Goal: Task Accomplishment & Management: Complete application form

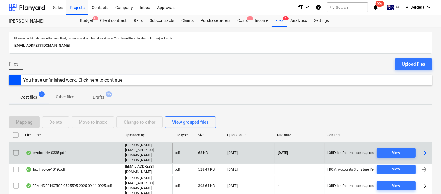
click at [89, 149] on div "Invoice INV-0335.pdf" at bounding box center [73, 153] width 100 height 20
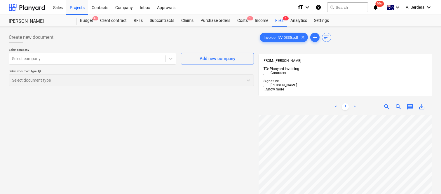
scroll to position [0, 46]
click at [68, 57] on div at bounding box center [87, 59] width 150 height 6
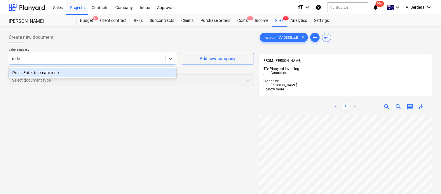
type input "mdc"
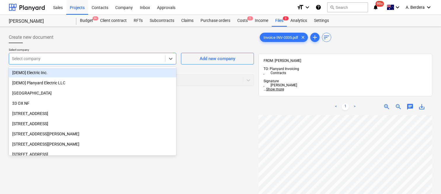
click at [79, 62] on div at bounding box center [87, 59] width 150 height 6
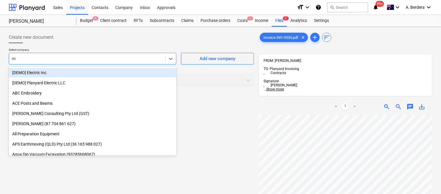
type input "md"
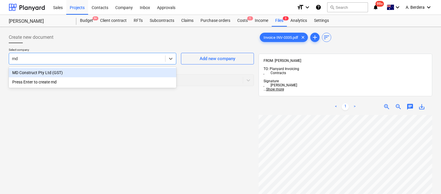
click at [68, 72] on div "MD Construct Pty Ltd (GST)" at bounding box center [93, 72] width 168 height 9
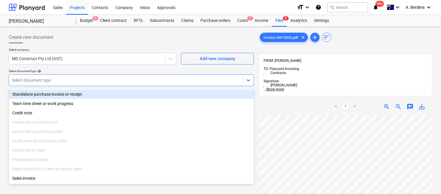
click at [74, 77] on div at bounding box center [126, 80] width 228 height 6
click at [89, 93] on div "Standalone purchase invoice or receipt" at bounding box center [131, 94] width 245 height 9
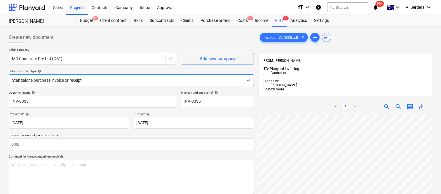
click at [10, 101] on input "INV-0335" at bounding box center [93, 102] width 168 height 12
type input "MD CONSTRUCT INV-0335"
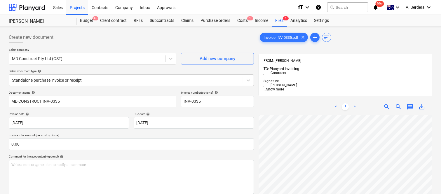
scroll to position [115, 46]
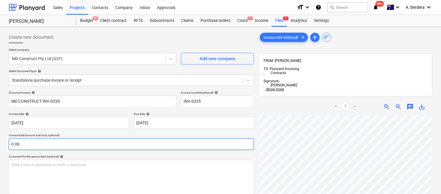
click at [24, 143] on input "0.00" at bounding box center [131, 144] width 245 height 12
paste input "27,249.06"
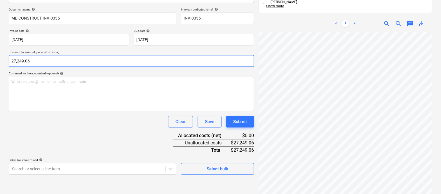
type input "27,249.06"
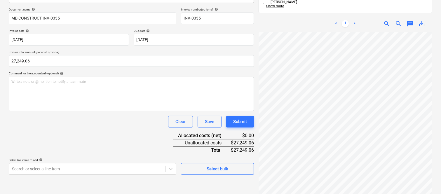
click at [103, 129] on div "Document name help MD CONSTRUCT INV-0335 Invoice number (optional) help INV-033…" at bounding box center [131, 91] width 245 height 167
click at [120, 111] on body "Sales Projects Contacts Company Inbox Approvals format_size keyboard_arrow_down…" at bounding box center [220, 14] width 441 height 194
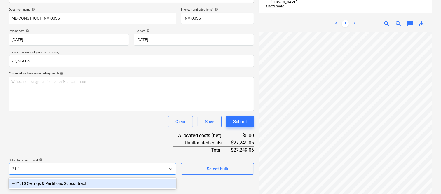
type input "21.10"
drag, startPoint x: 116, startPoint y: 185, endPoint x: 103, endPoint y: 141, distance: 46.4
click at [116, 185] on div "-- 21.10 Ceilings & Partitions Subcontract" at bounding box center [93, 183] width 168 height 9
click at [103, 143] on div "Document name help MD CONSTRUCT INV-0335 Invoice number (optional) help INV-033…" at bounding box center [131, 91] width 245 height 167
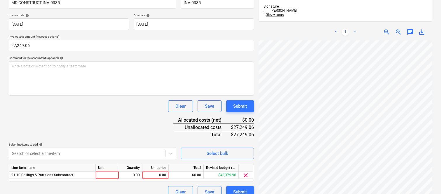
scroll to position [107, 0]
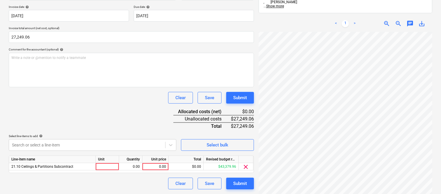
drag, startPoint x: 107, startPoint y: 165, endPoint x: 110, endPoint y: 174, distance: 9.5
click at [107, 165] on div at bounding box center [107, 166] width 23 height 7
type input "INVOICE"
click at [133, 167] on div "0.00" at bounding box center [130, 166] width 18 height 7
type input "1"
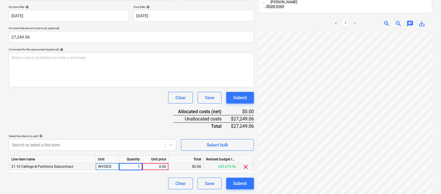
click at [159, 169] on div "0.00" at bounding box center [155, 166] width 21 height 7
type input "27,249.06"
click at [158, 182] on div "Clear Save Submit" at bounding box center [131, 184] width 245 height 12
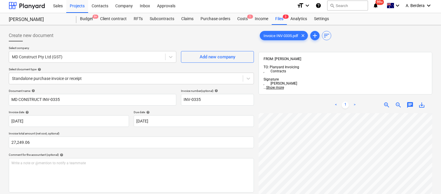
scroll to position [0, 0]
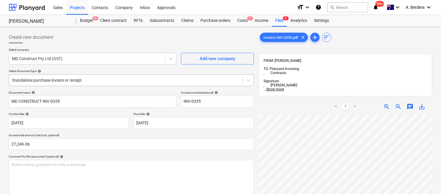
click at [123, 77] on div at bounding box center [126, 80] width 228 height 6
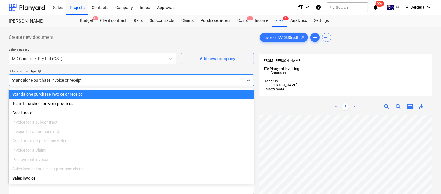
click at [127, 95] on div "Standalone purchase invoice or receipt" at bounding box center [131, 94] width 245 height 9
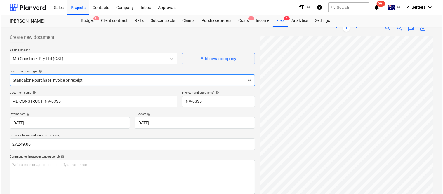
scroll to position [107, 0]
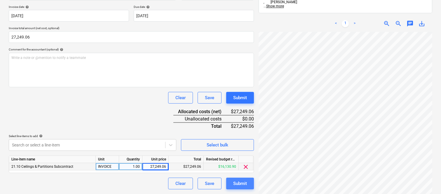
click at [236, 182] on div "Submit" at bounding box center [240, 184] width 14 height 8
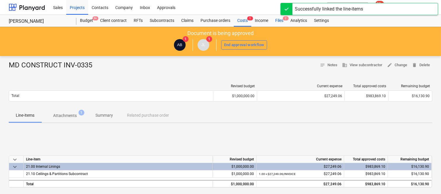
click at [279, 21] on div "Files 2" at bounding box center [279, 21] width 15 height 12
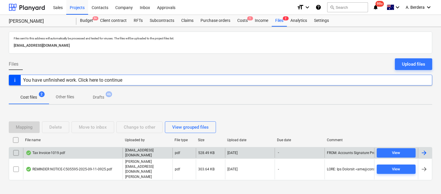
click at [102, 155] on div "Tax Invoice-1019.pdf" at bounding box center [73, 153] width 100 height 10
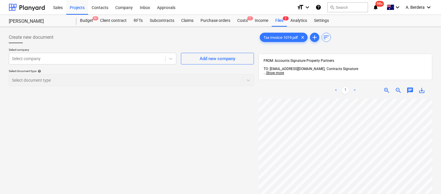
scroll to position [0, 46]
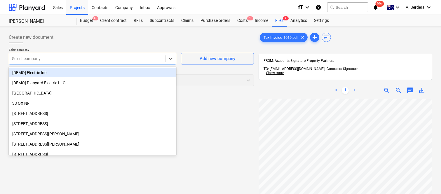
click at [149, 57] on div at bounding box center [87, 59] width 150 height 6
type input "AH"
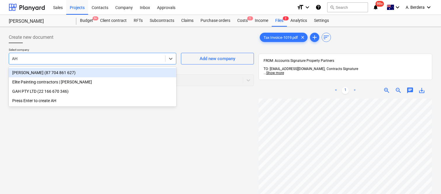
click at [116, 72] on div "AHMADI, MOHSEN (87 704 861 627)" at bounding box center [93, 72] width 168 height 9
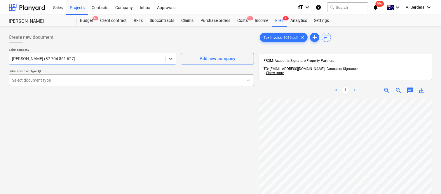
click at [115, 76] on div "Select document type" at bounding box center [126, 80] width 234 height 8
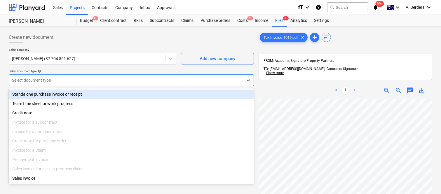
click at [120, 95] on div "Standalone purchase invoice or receipt" at bounding box center [131, 94] width 245 height 9
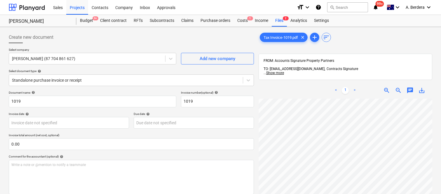
scroll to position [46, 6]
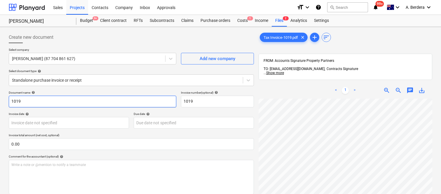
click at [10, 101] on input "1019" at bounding box center [93, 102] width 168 height 12
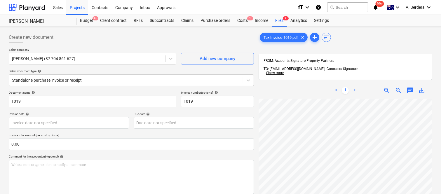
scroll to position [42, 46]
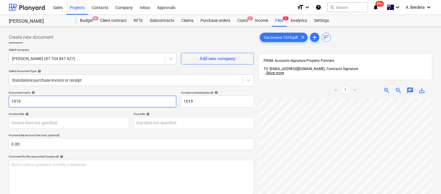
click at [9, 101] on input "1019" at bounding box center [93, 102] width 168 height 12
type input "EXPERT PAINTING SOLUTIONS INV- 1019"
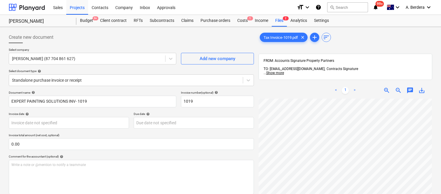
click at [101, 112] on div "Invoice date help" at bounding box center [69, 114] width 120 height 4
click at [75, 124] on body "Sales Projects Contacts Company Inbox Approvals format_size keyboard_arrow_down…" at bounding box center [220, 97] width 441 height 194
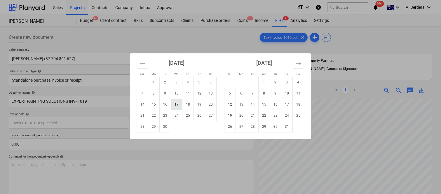
click at [174, 107] on td "17" at bounding box center [176, 104] width 11 height 11
type input "[DATE]"
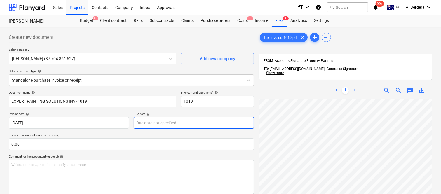
click at [147, 125] on body "Sales Projects Contacts Company Inbox Approvals format_size keyboard_arrow_down…" at bounding box center [220, 97] width 441 height 194
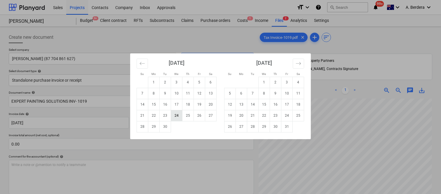
click at [177, 115] on td "24" at bounding box center [176, 115] width 11 height 11
type input "24 Sep 2025"
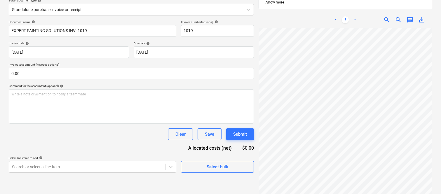
scroll to position [83, 0]
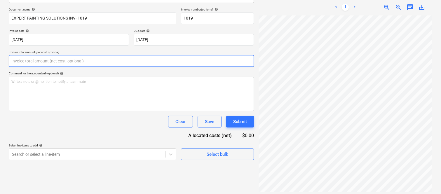
click at [48, 58] on input "text" at bounding box center [131, 61] width 245 height 12
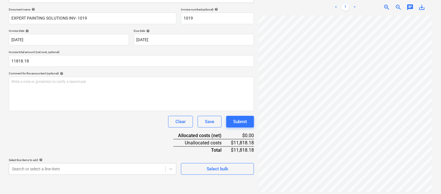
type input "11,818.18"
click at [57, 133] on div "Document name help EXPERT PAINTING SOLUTIONS INV- 1019 Invoice number (optional…" at bounding box center [131, 91] width 245 height 167
click at [53, 111] on body "Sales Projects Contacts Company Inbox Approvals format_size keyboard_arrow_down…" at bounding box center [220, 14] width 441 height 194
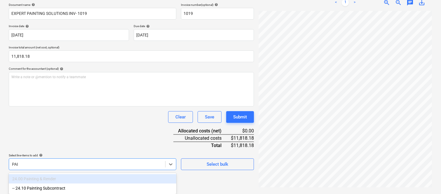
scroll to position [88, 0]
type input "PAINT"
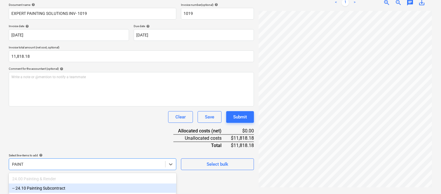
drag, startPoint x: 52, startPoint y: 189, endPoint x: 48, endPoint y: 115, distance: 74.6
click at [53, 190] on div "-- 24.10 Painting Subcontract" at bounding box center [93, 188] width 168 height 9
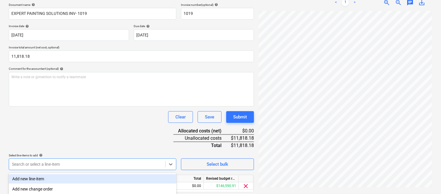
click at [48, 115] on div "Clear Save Submit" at bounding box center [131, 117] width 245 height 12
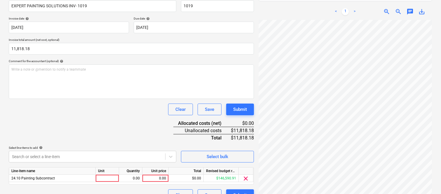
scroll to position [107, 0]
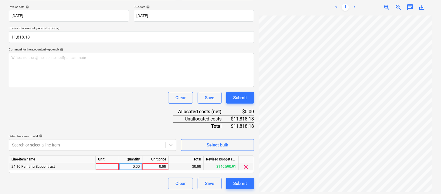
click at [109, 165] on div at bounding box center [107, 166] width 23 height 7
type input "INVOICE"
click at [134, 165] on div "0.00" at bounding box center [130, 166] width 18 height 7
type input "1"
click at [150, 168] on div "0.00" at bounding box center [155, 166] width 21 height 7
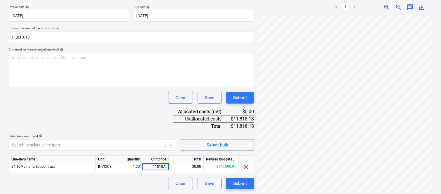
type input "11818.18"
click at [147, 188] on div "Clear Save Submit" at bounding box center [131, 184] width 245 height 12
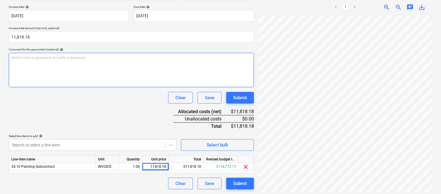
click at [86, 70] on div "Write a note or @mention to notify a teammate ﻿" at bounding box center [131, 70] width 245 height 34
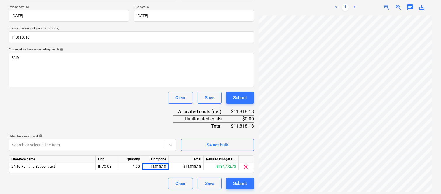
click at [106, 110] on div "Document name help EXPERT PAINTING SOLUTIONS INV- 1019 Invoice number (optional…" at bounding box center [131, 87] width 245 height 206
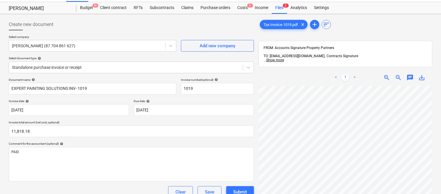
scroll to position [0, 0]
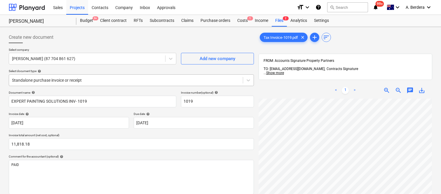
click at [124, 79] on div at bounding box center [126, 80] width 228 height 6
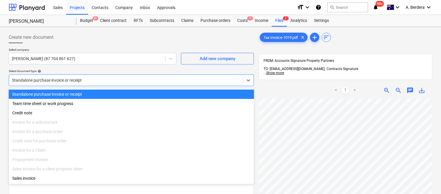
click at [131, 94] on div "Standalone purchase invoice or receipt" at bounding box center [131, 94] width 245 height 9
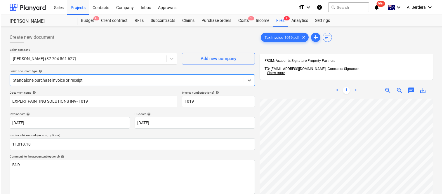
scroll to position [107, 0]
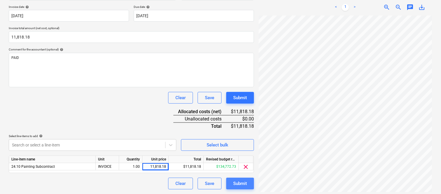
click at [242, 184] on div "Submit" at bounding box center [240, 184] width 14 height 8
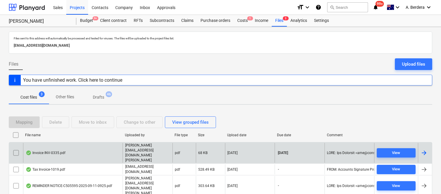
click at [100, 154] on div "Invoice INV-0335.pdf" at bounding box center [73, 153] width 100 height 20
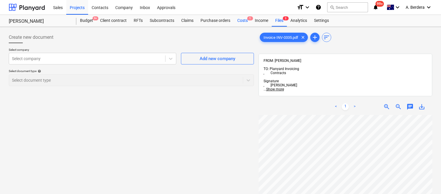
click at [241, 18] on div "Costs 1" at bounding box center [243, 21] width 18 height 12
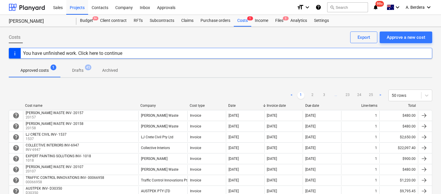
drag, startPoint x: 244, startPoint y: 22, endPoint x: 242, endPoint y: 34, distance: 12.5
click at [244, 22] on div "Costs 1" at bounding box center [243, 21] width 18 height 12
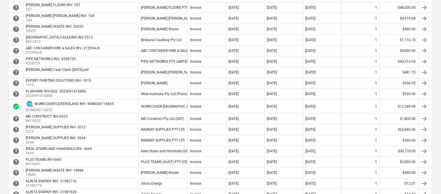
scroll to position [208, 0]
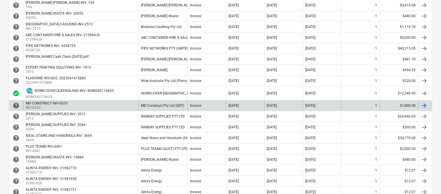
click at [124, 103] on div "MD CONSTRUCT INV-0333 INV-0333" at bounding box center [80, 105] width 115 height 9
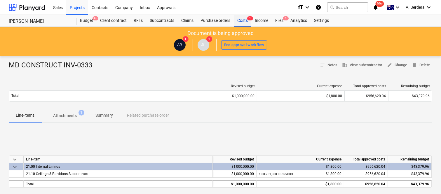
click at [245, 21] on div "Costs 1" at bounding box center [243, 21] width 18 height 12
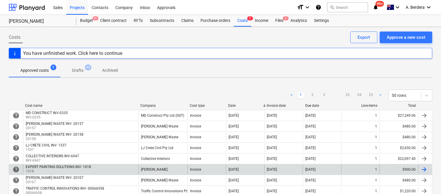
click at [167, 167] on div "[PERSON_NAME]" at bounding box center [162, 169] width 49 height 9
